Goal: Information Seeking & Learning: Find specific fact

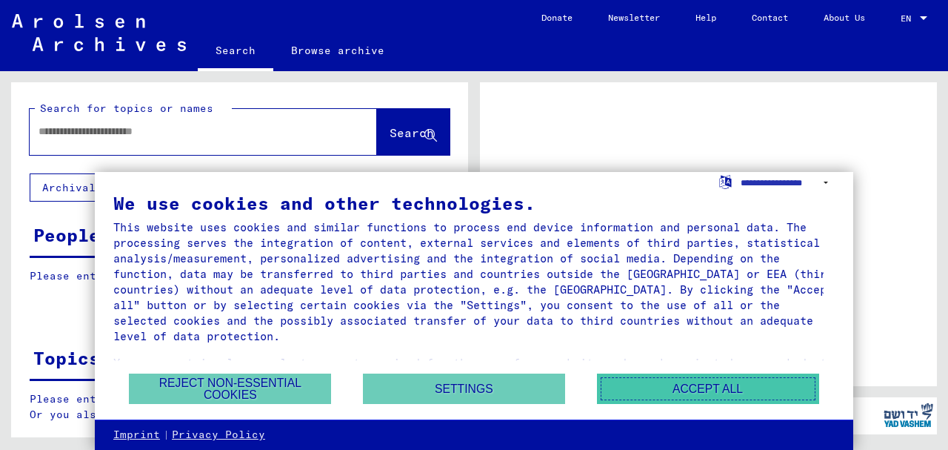
click at [667, 386] on button "Accept all" at bounding box center [708, 388] width 222 height 30
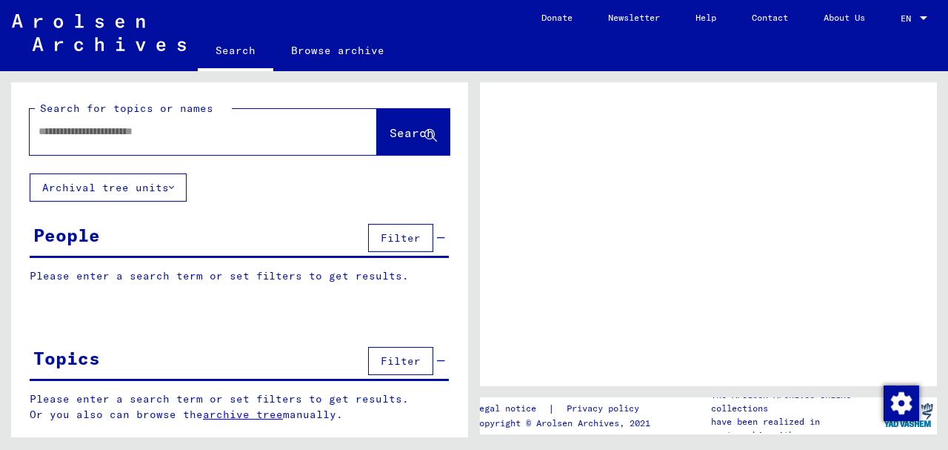
click at [67, 234] on div "People" at bounding box center [66, 234] width 67 height 27
click at [401, 239] on span "Filter" at bounding box center [401, 237] width 40 height 13
click at [42, 242] on div "People" at bounding box center [66, 234] width 67 height 27
click at [176, 141] on div at bounding box center [186, 131] width 312 height 33
drag, startPoint x: 110, startPoint y: 123, endPoint x: 115, endPoint y: 133, distance: 11.3
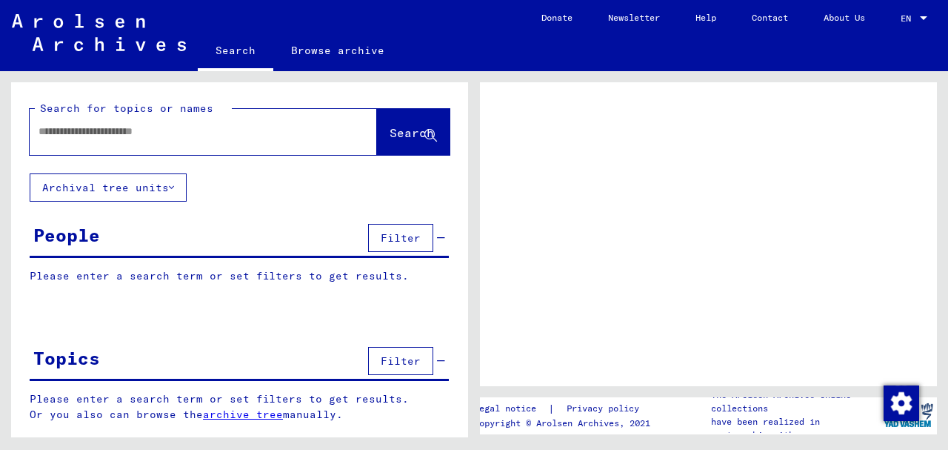
click at [115, 133] on div at bounding box center [186, 131] width 312 height 33
click at [115, 133] on input "text" at bounding box center [190, 132] width 303 height 16
type input "*"
type input "**********"
click at [404, 147] on button "Search" at bounding box center [413, 132] width 73 height 46
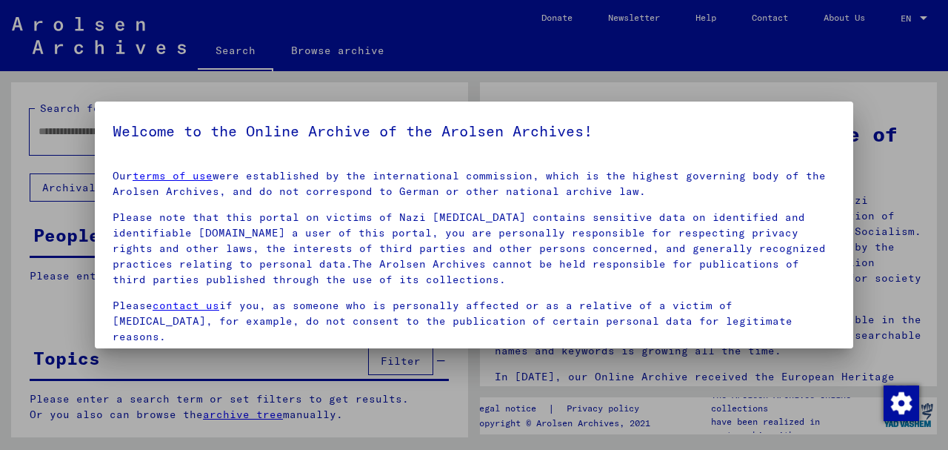
scroll to position [119, 0]
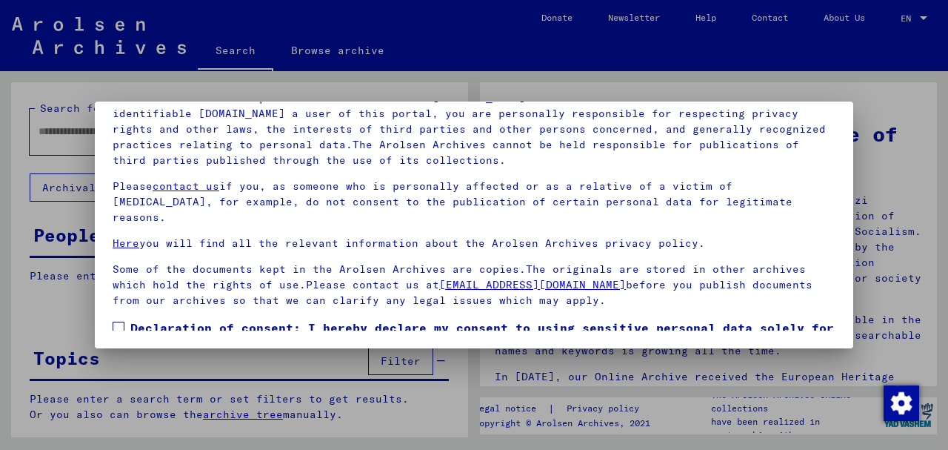
drag, startPoint x: 931, startPoint y: 130, endPoint x: 943, endPoint y: 210, distance: 80.9
click at [943, 210] on div at bounding box center [474, 225] width 948 height 450
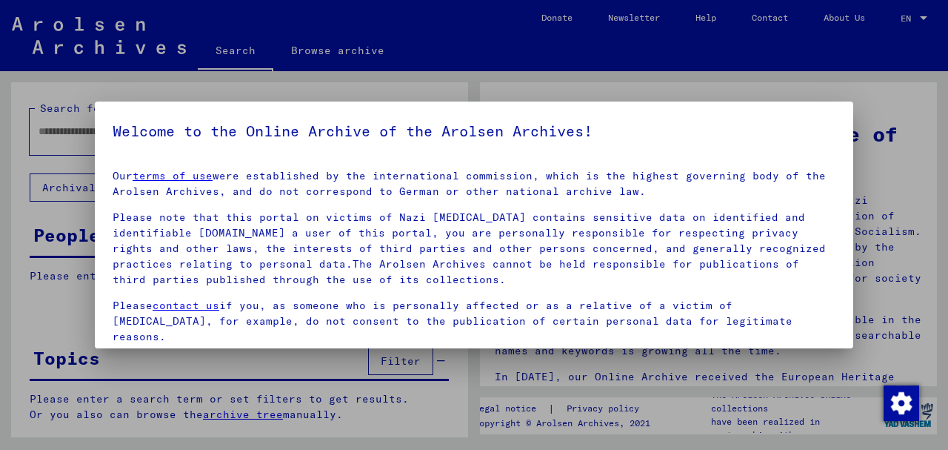
click at [602, 253] on p "Please note that this portal on victims of Nazi [MEDICAL_DATA] contains sensiti…" at bounding box center [474, 249] width 723 height 78
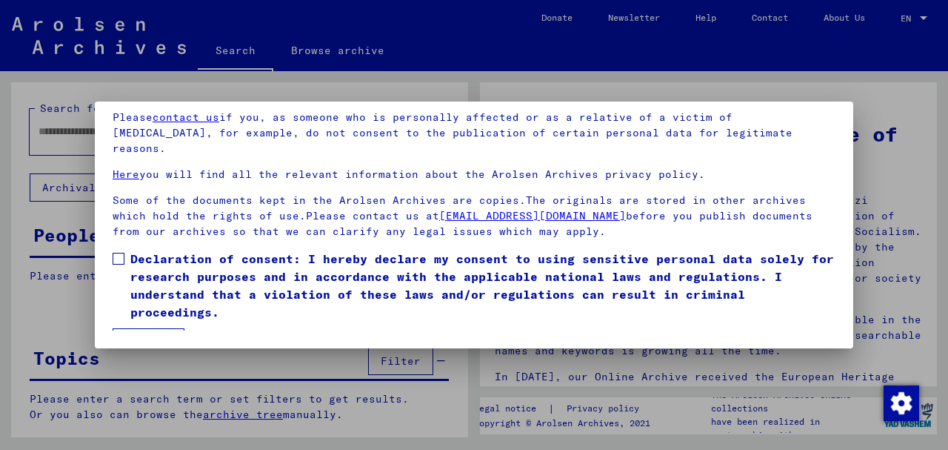
scroll to position [79, 0]
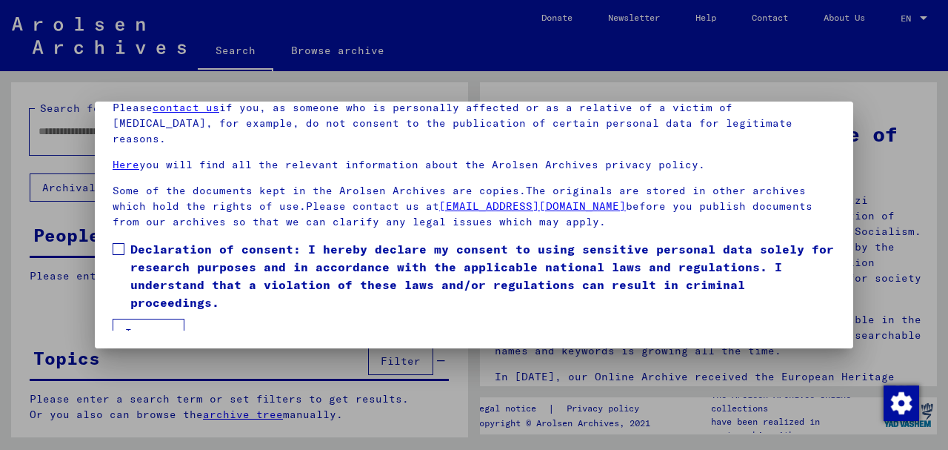
click at [170, 322] on button "I agree" at bounding box center [149, 332] width 72 height 28
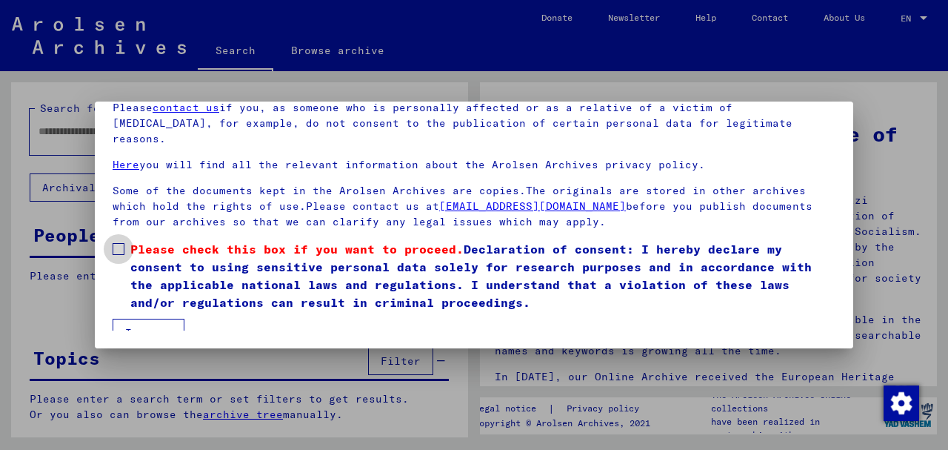
click at [124, 240] on label "Please check this box if you want to proceed. Declaration of consent: I hereby …" at bounding box center [474, 275] width 723 height 71
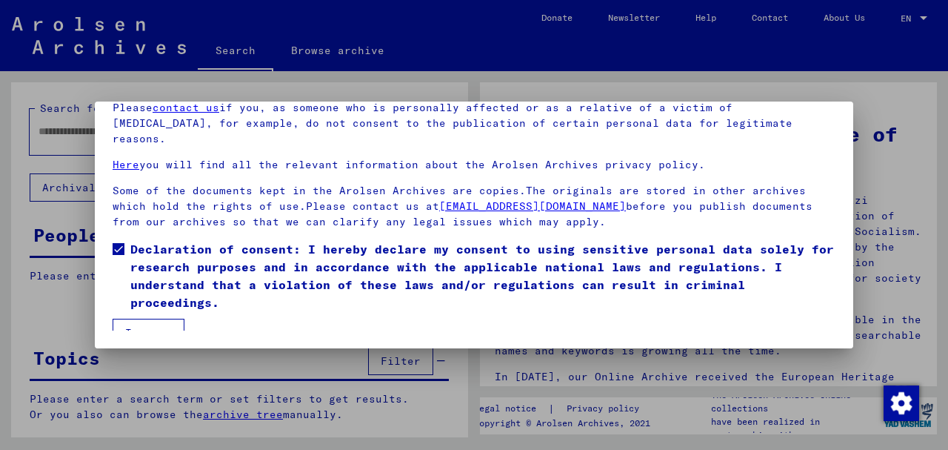
click at [153, 320] on button "I agree" at bounding box center [149, 332] width 72 height 28
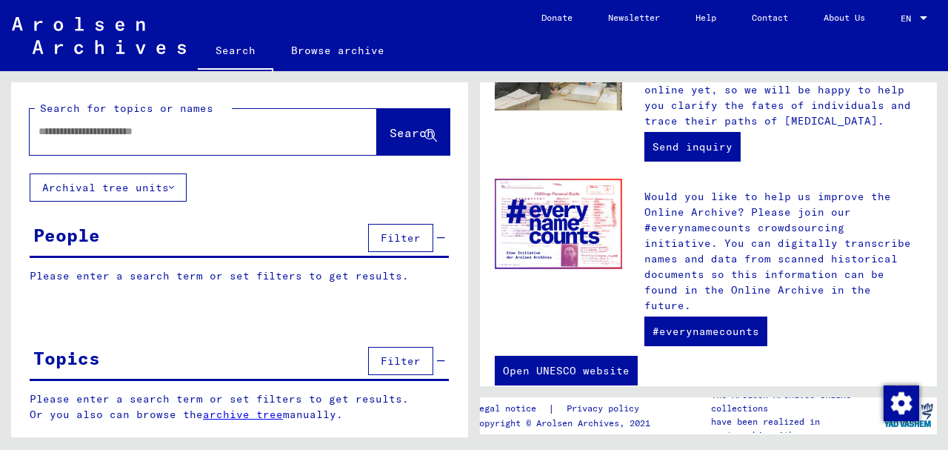
scroll to position [0, 0]
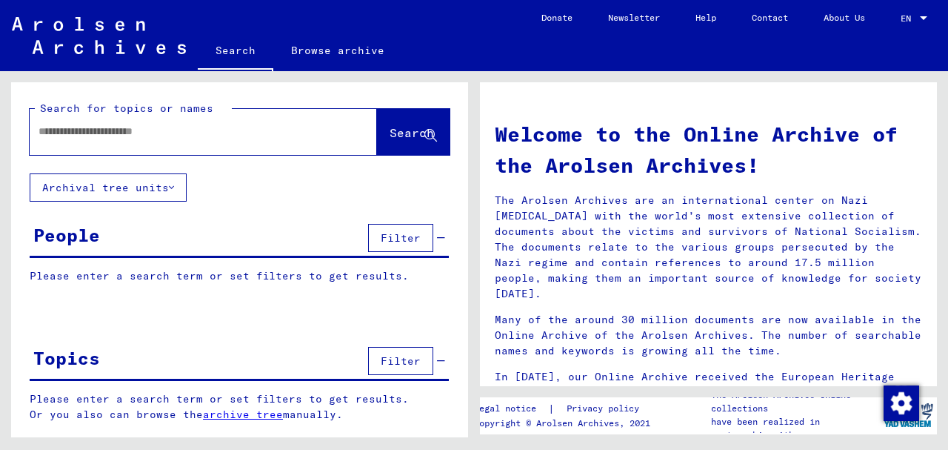
click at [404, 242] on span "Filter" at bounding box center [401, 237] width 40 height 13
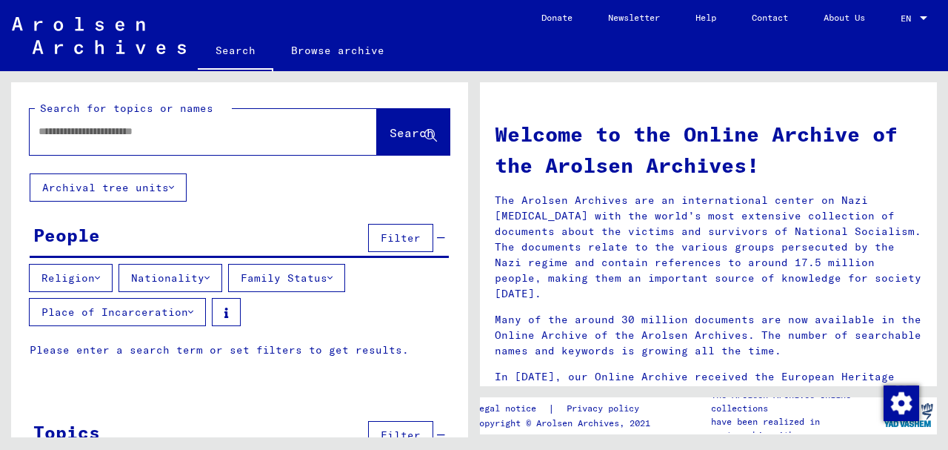
click at [175, 275] on button "Nationality" at bounding box center [171, 278] width 104 height 28
